Goal: Task Accomplishment & Management: Manage account settings

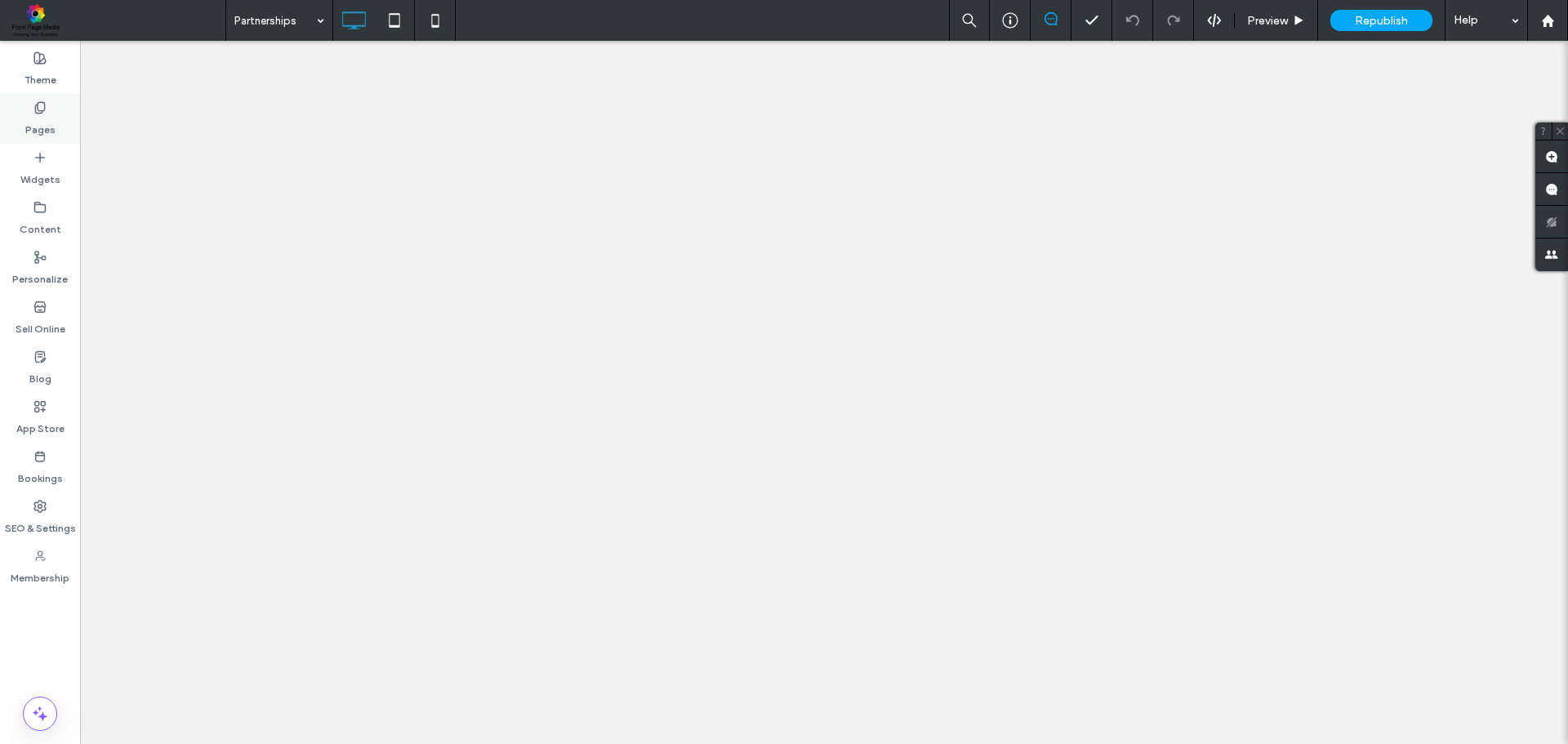
click at [41, 125] on label "Pages" at bounding box center [40, 125] width 30 height 22
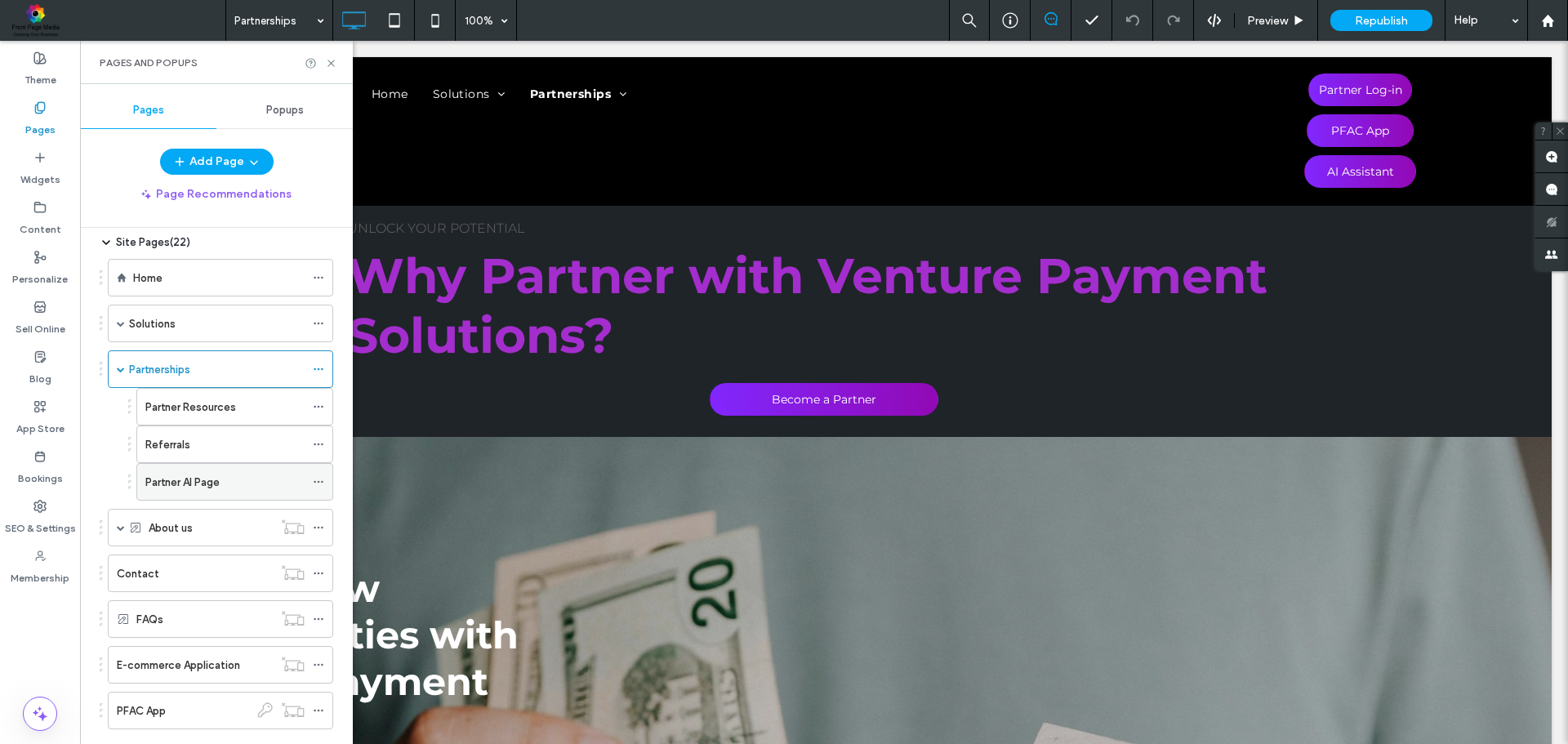
scroll to position [82, 0]
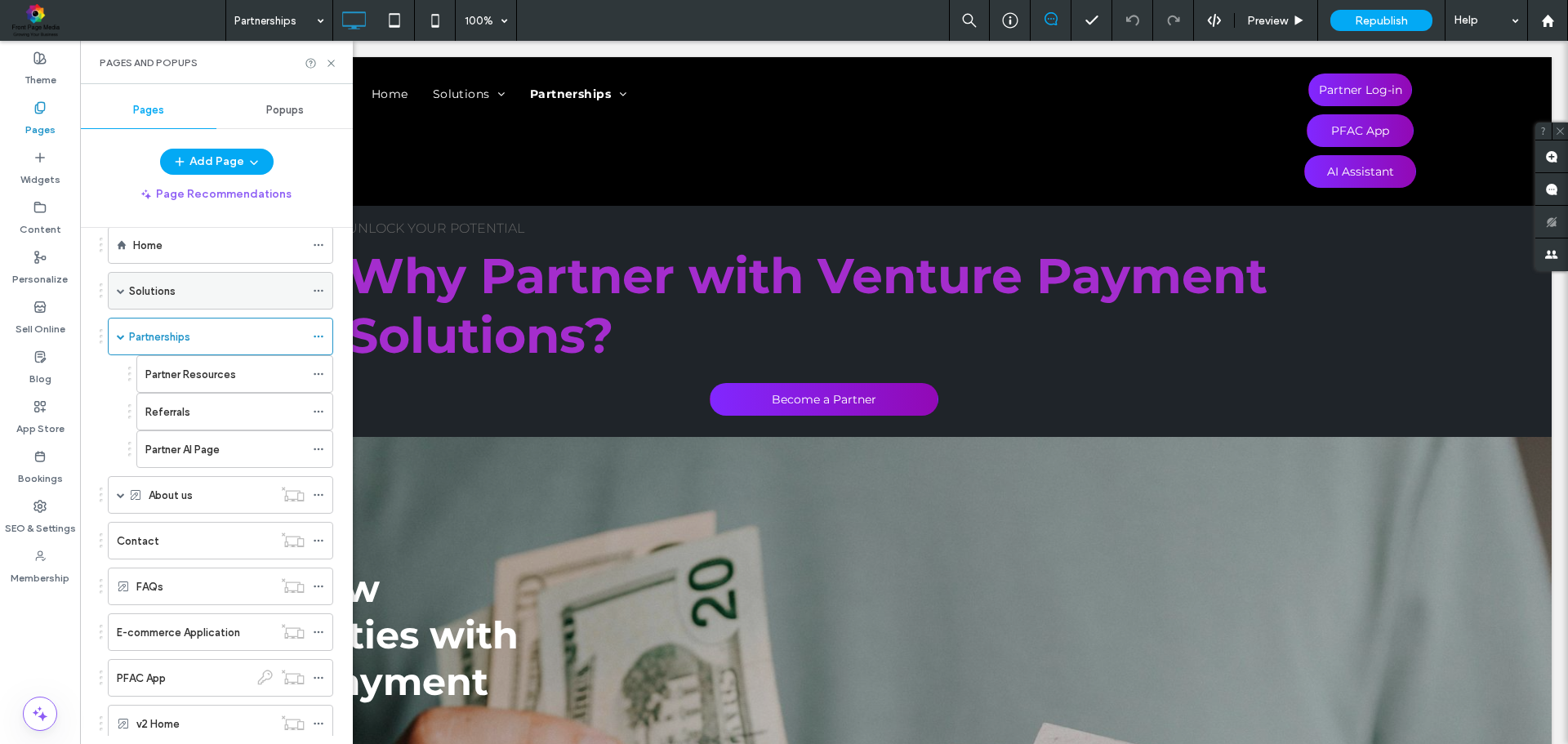
click at [195, 300] on div "Solutions" at bounding box center [217, 290] width 176 height 36
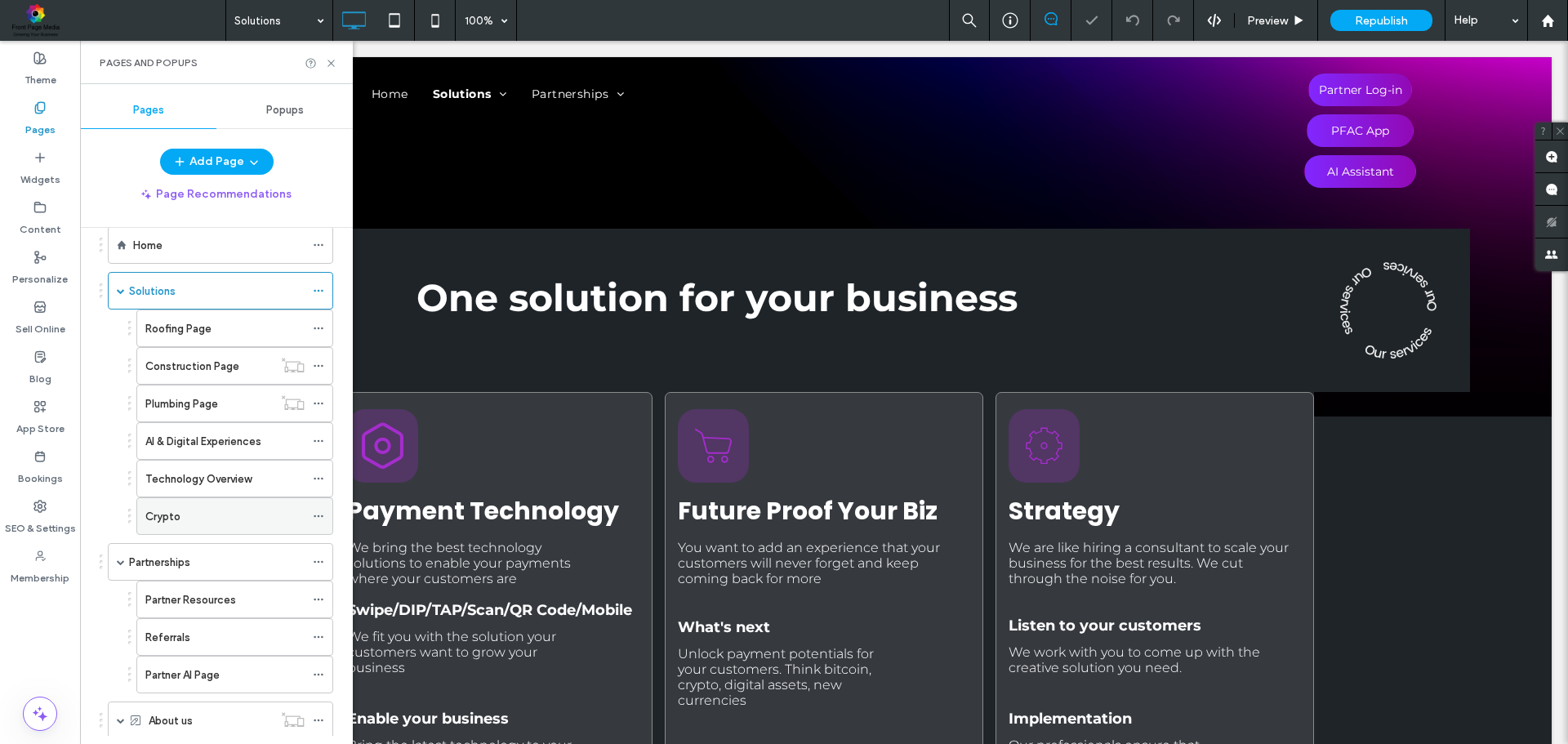
click at [314, 514] on icon at bounding box center [318, 517] width 12 height 12
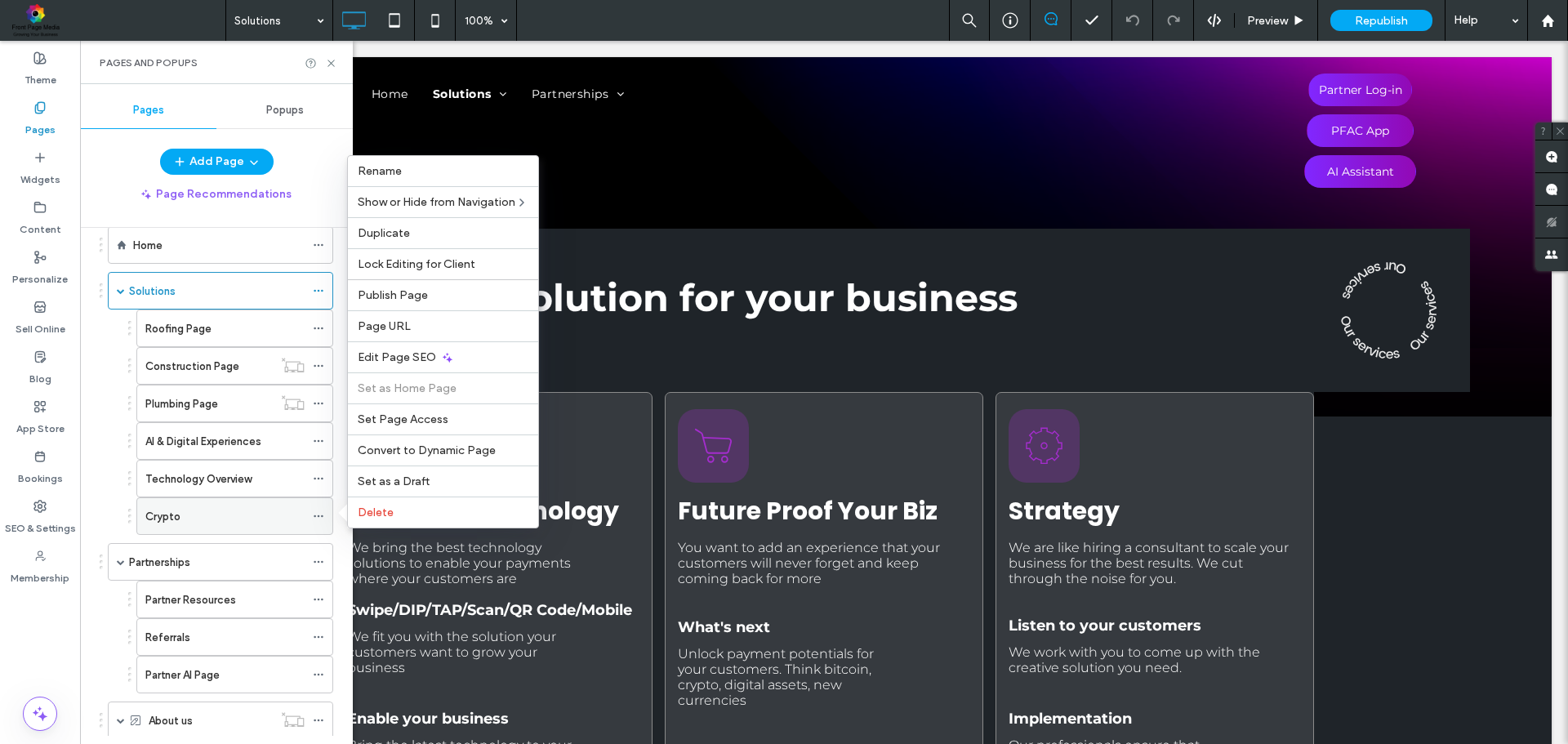
click at [323, 518] on icon at bounding box center [318, 517] width 12 height 12
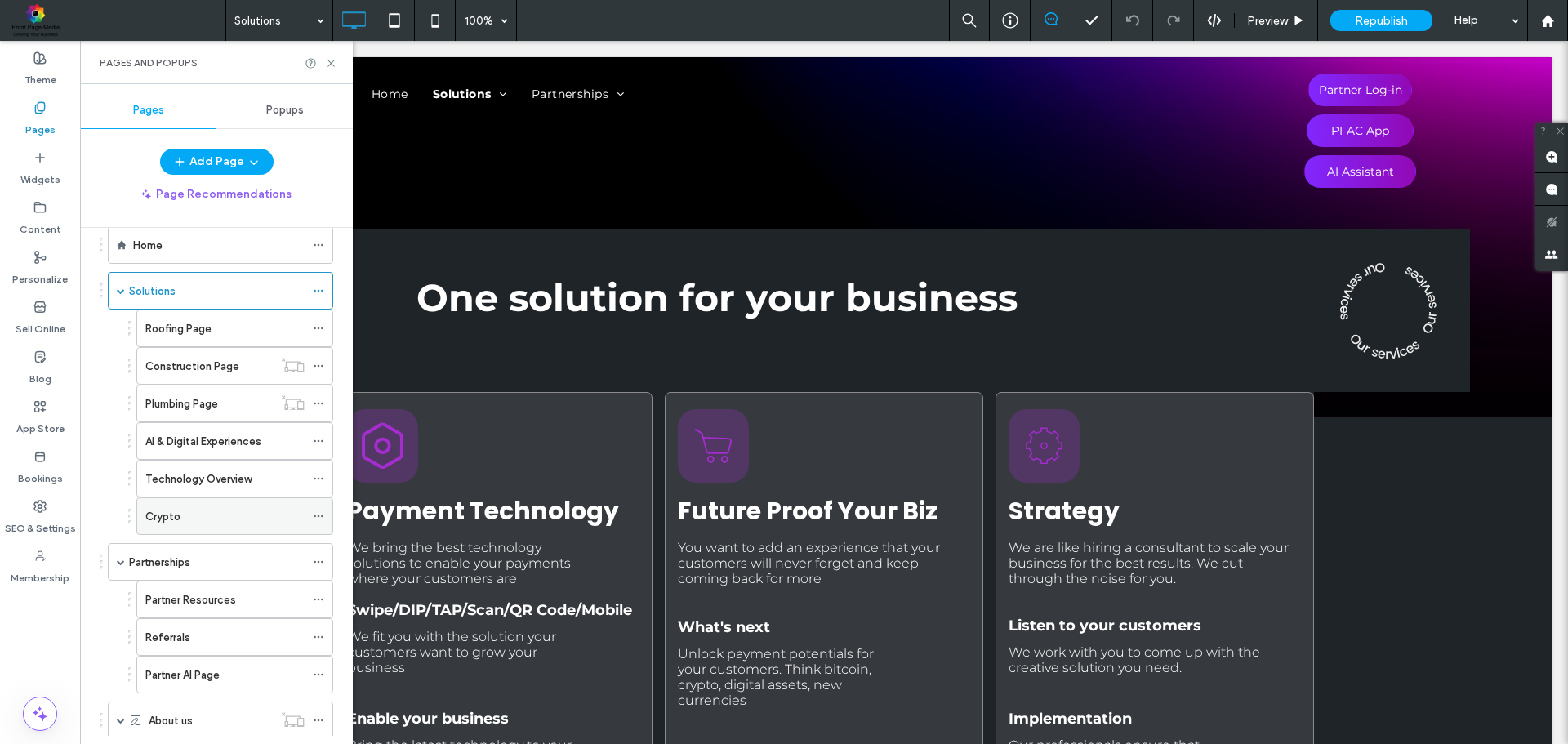
click at [322, 518] on icon at bounding box center [318, 517] width 12 height 12
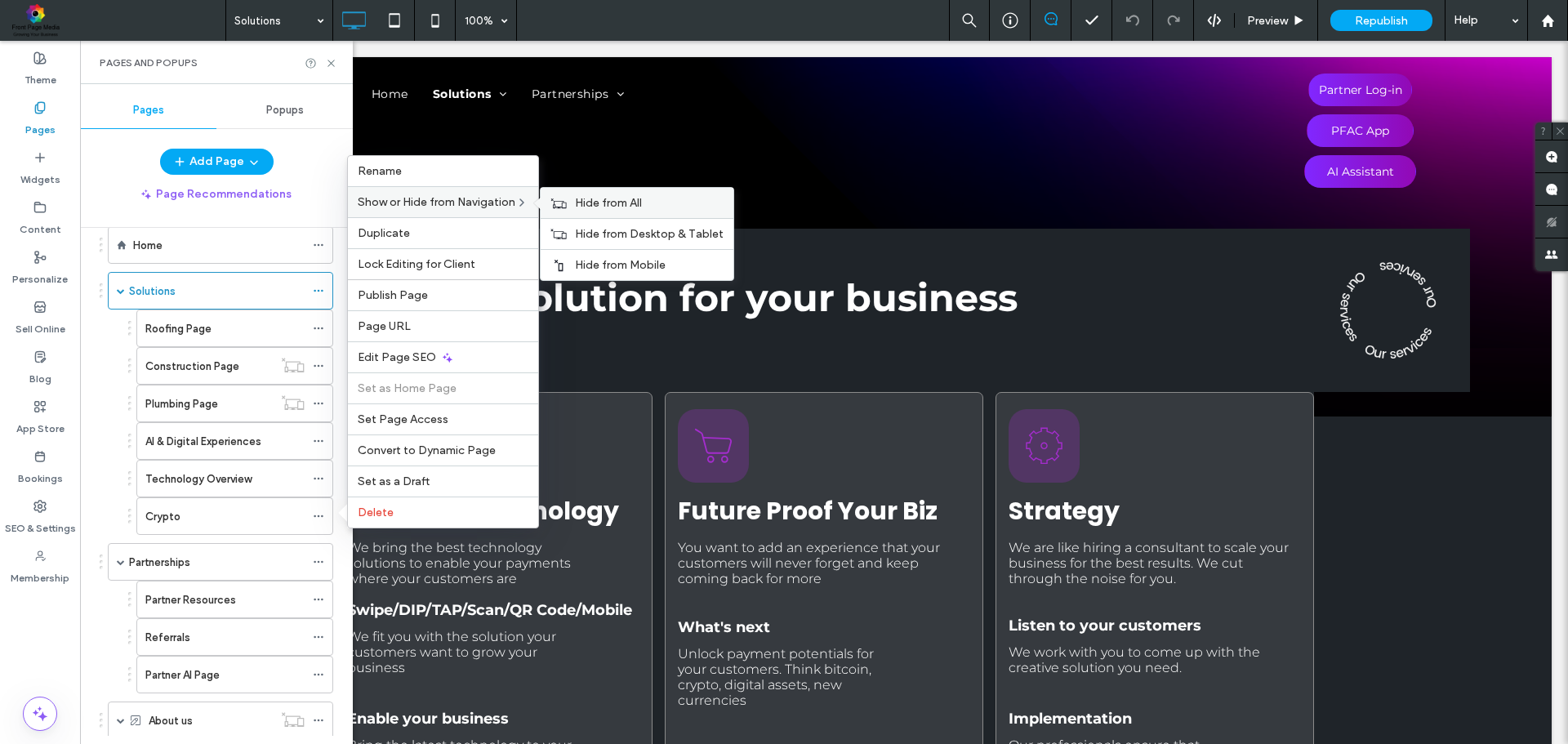
click at [622, 202] on span "Hide from All" at bounding box center [608, 202] width 67 height 14
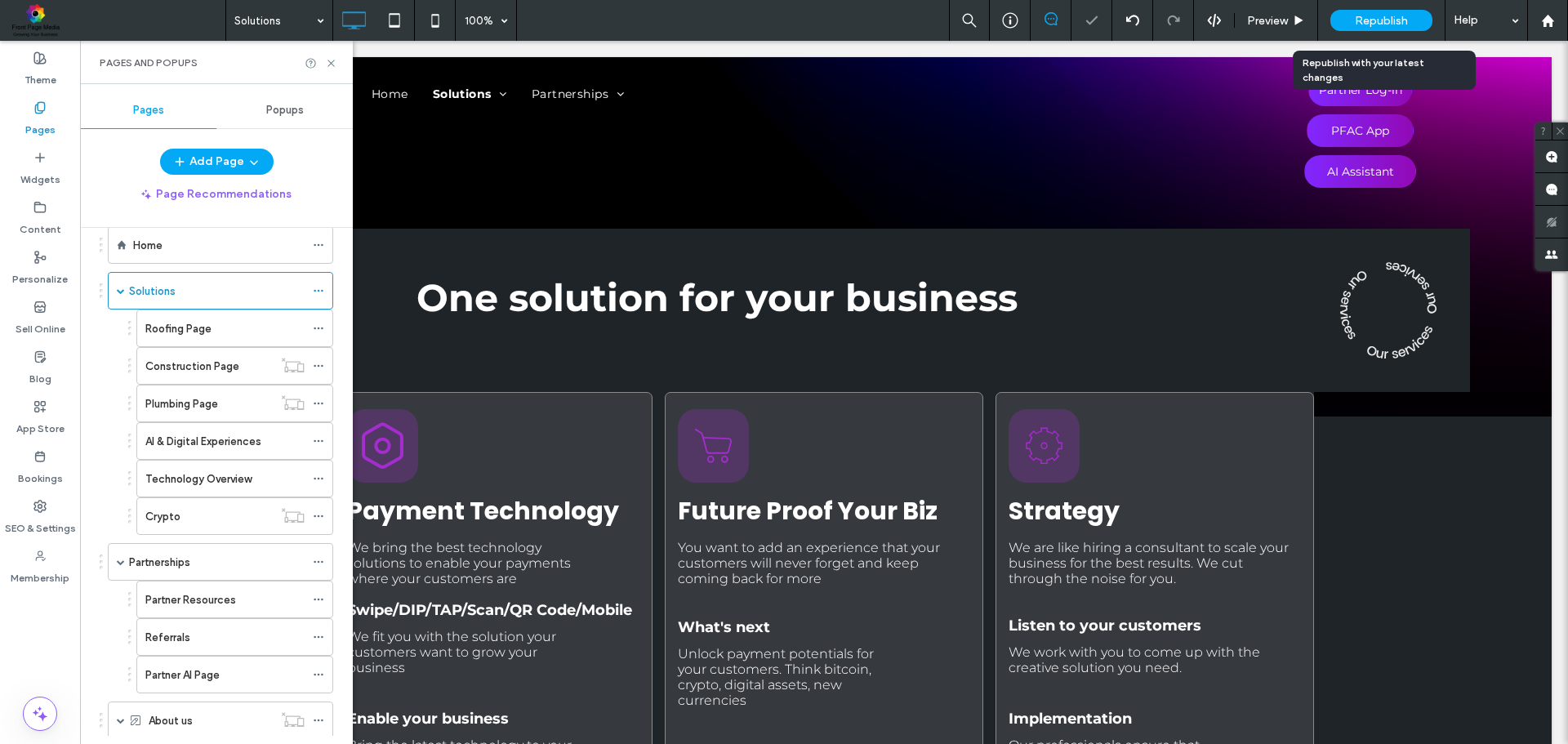
click at [1377, 4] on div "Republish" at bounding box center [1381, 20] width 102 height 41
